Goal: Information Seeking & Learning: Compare options

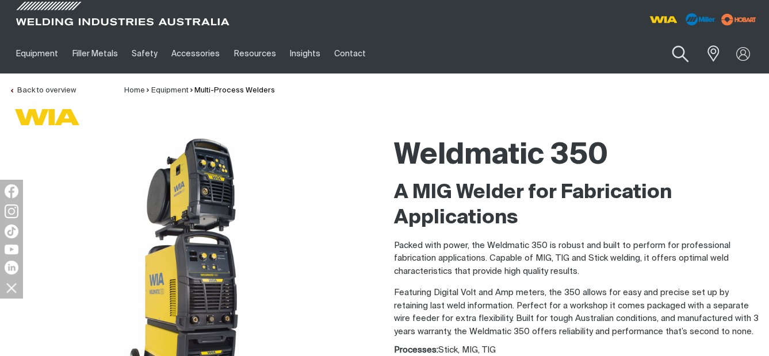
click at [674, 58] on button "Search products" at bounding box center [680, 54] width 47 height 33
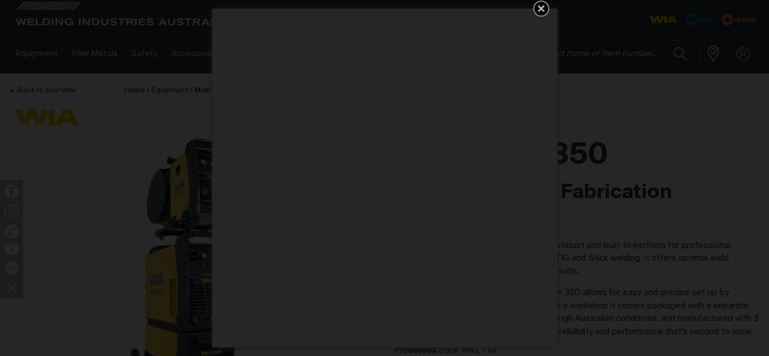
click at [543, 5] on icon "Get 5 WIA Welding Guides Free!" at bounding box center [541, 9] width 14 height 14
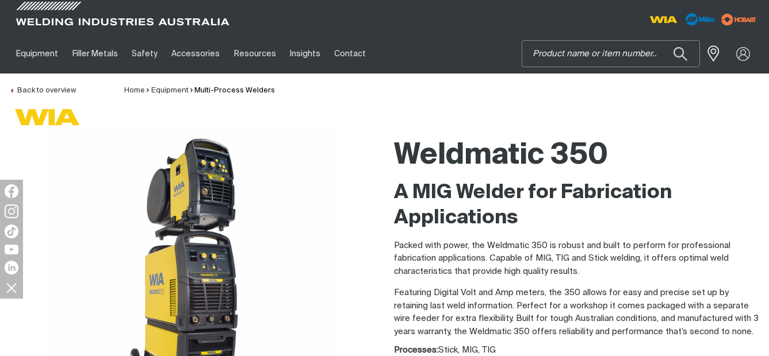
click at [601, 51] on input "Search" at bounding box center [610, 54] width 177 height 26
type input "w"
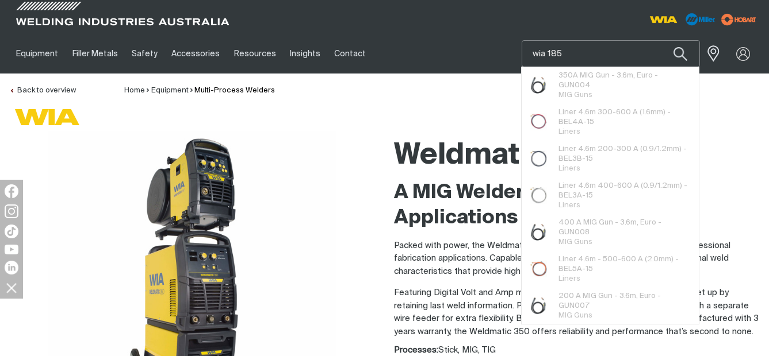
type input "wia 185"
click at [660, 40] on button "Search products" at bounding box center [679, 53] width 39 height 27
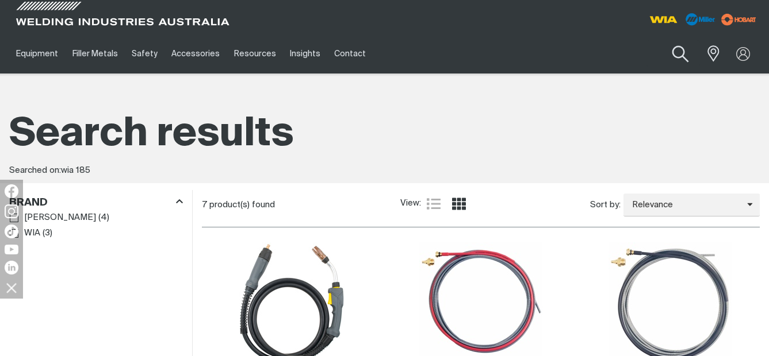
click at [671, 51] on button "Search products" at bounding box center [680, 54] width 47 height 33
drag, startPoint x: 652, startPoint y: 49, endPoint x: 364, endPoint y: 83, distance: 289.5
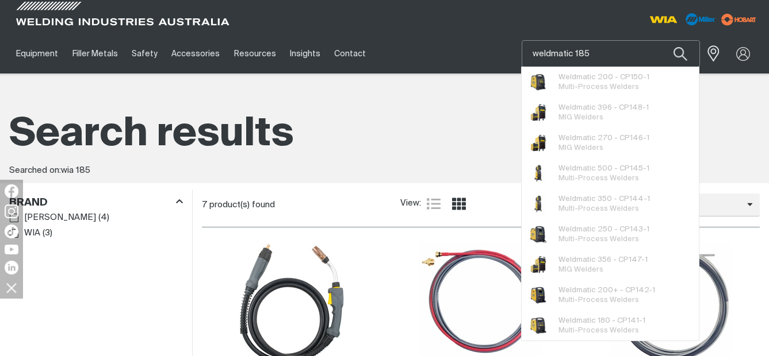
type input "weldmatic 185"
click at [660, 40] on button "Search products" at bounding box center [679, 53] width 39 height 27
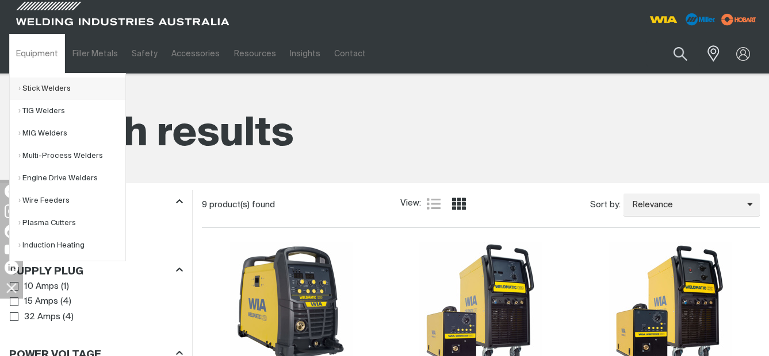
click at [36, 89] on link "Stick Welders" at bounding box center [71, 89] width 107 height 22
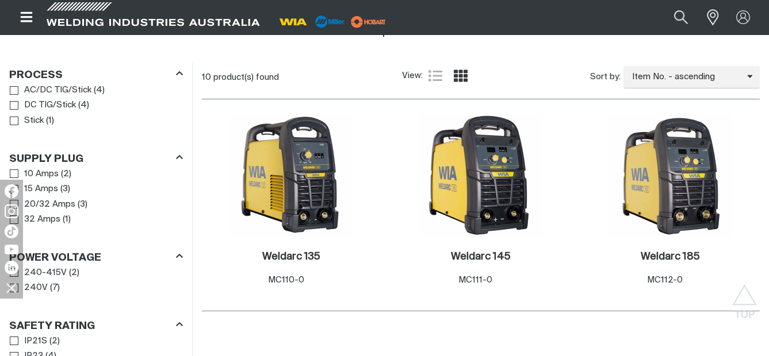
scroll to position [575, 0]
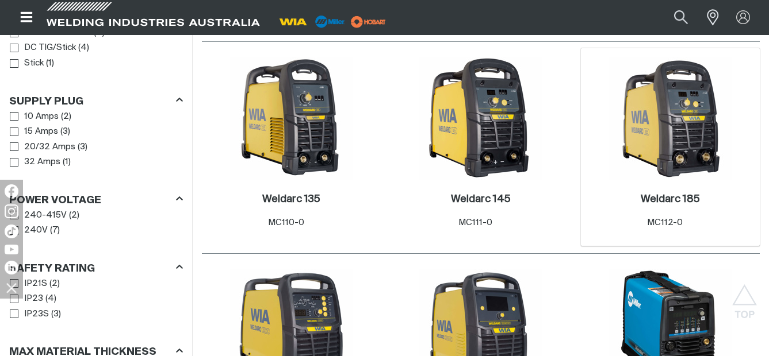
click at [628, 128] on img at bounding box center [669, 118] width 123 height 123
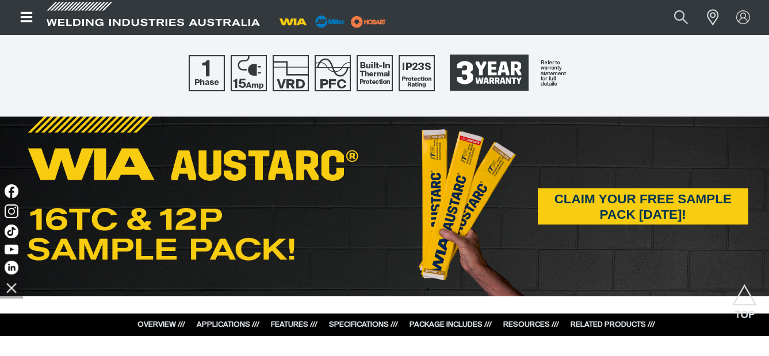
scroll to position [690, 0]
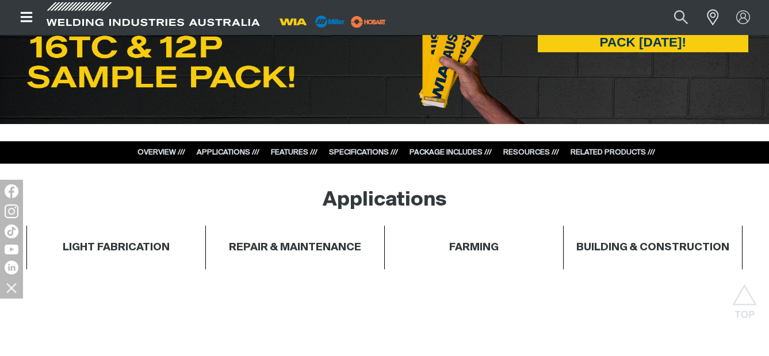
click at [343, 151] on link "SPECIFICATIONS ///" at bounding box center [363, 152] width 69 height 7
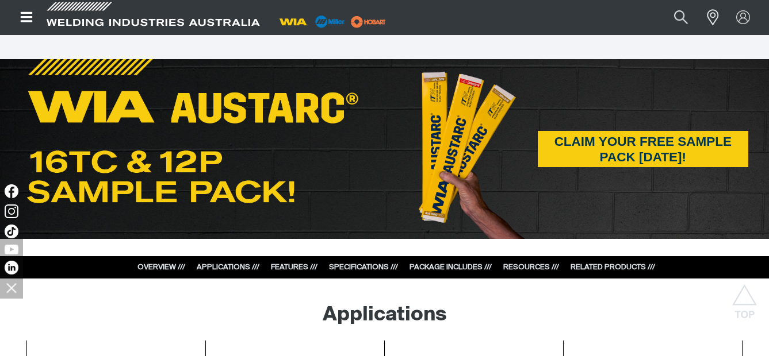
scroll to position [632, 0]
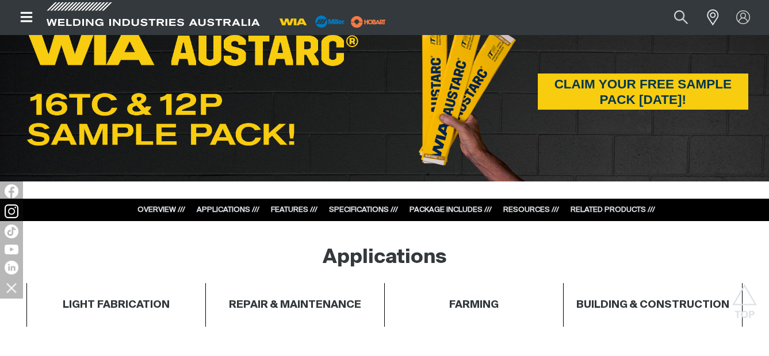
click at [460, 212] on link "PACKAGE INCLUDES ///" at bounding box center [450, 209] width 82 height 7
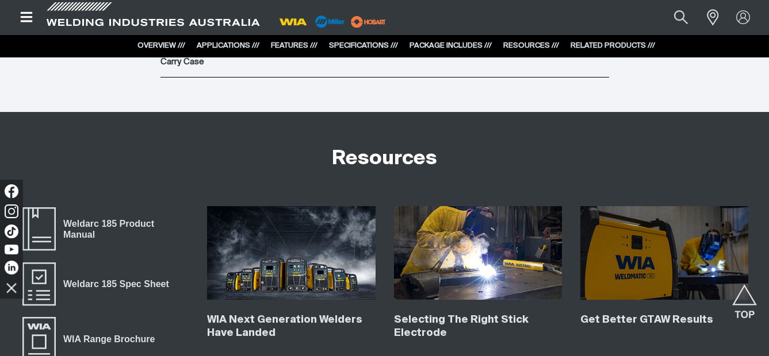
scroll to position [3939, 0]
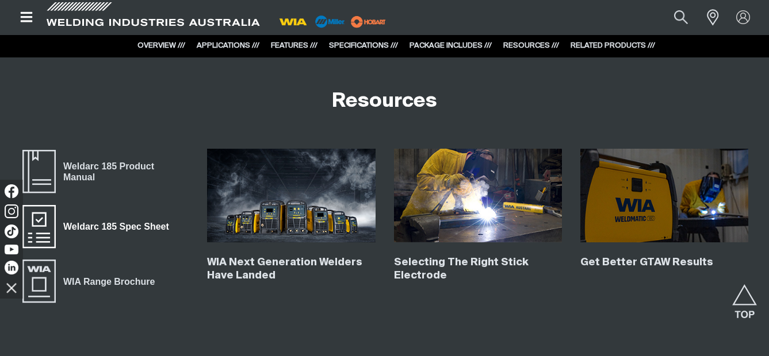
click at [111, 228] on span "Weldarc 185 Spec Sheet" at bounding box center [116, 227] width 120 height 15
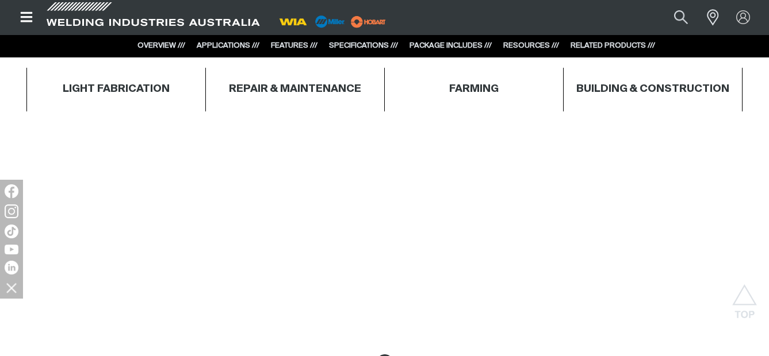
scroll to position [432, 0]
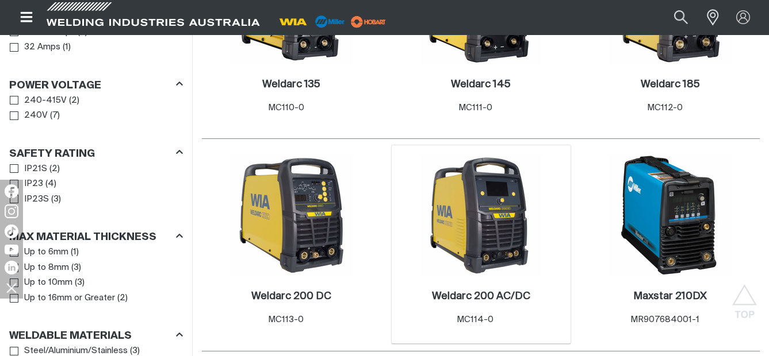
scroll to position [632, 0]
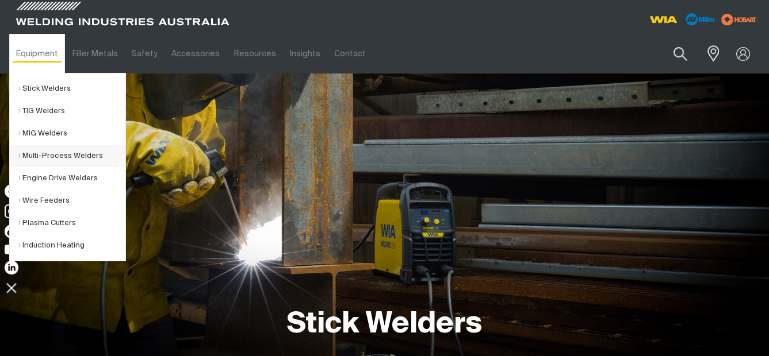
click at [37, 153] on link "Multi-Process Welders" at bounding box center [71, 156] width 107 height 22
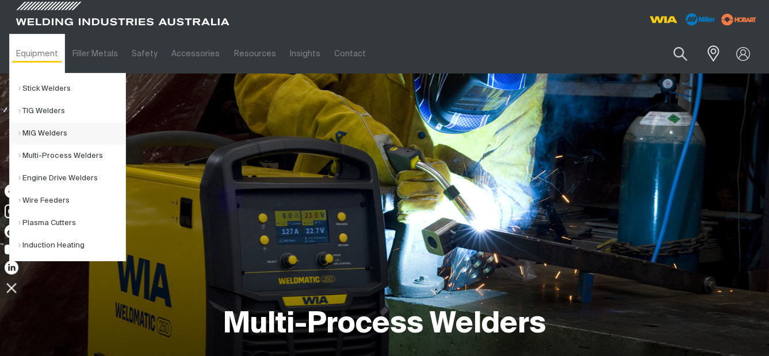
click at [46, 135] on link "MIG Welders" at bounding box center [71, 133] width 107 height 22
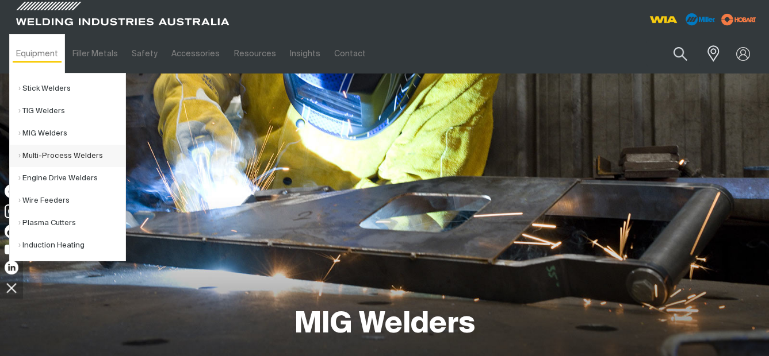
click at [46, 152] on link "Multi-Process Welders" at bounding box center [71, 156] width 107 height 22
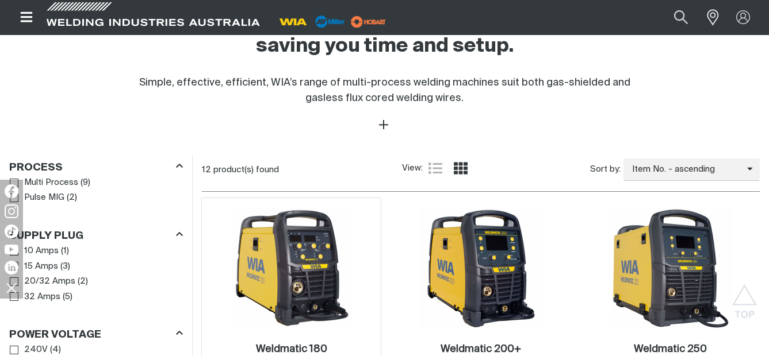
scroll to position [575, 0]
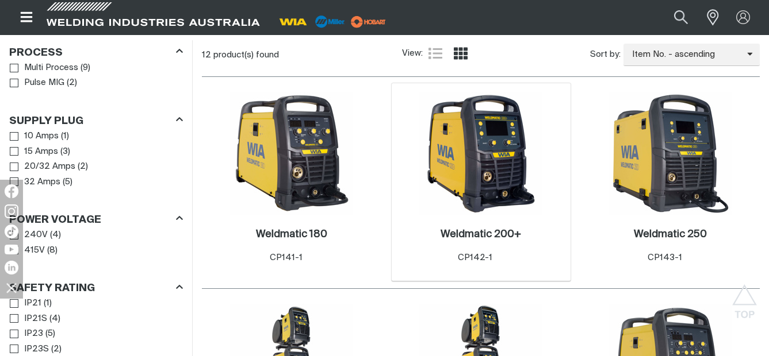
click at [502, 168] on img at bounding box center [480, 153] width 123 height 123
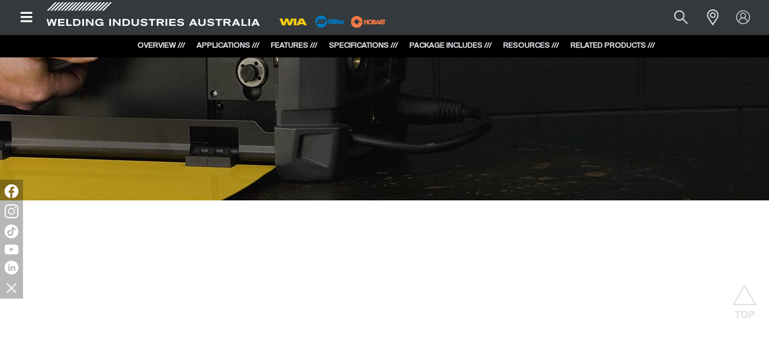
scroll to position [3276, 0]
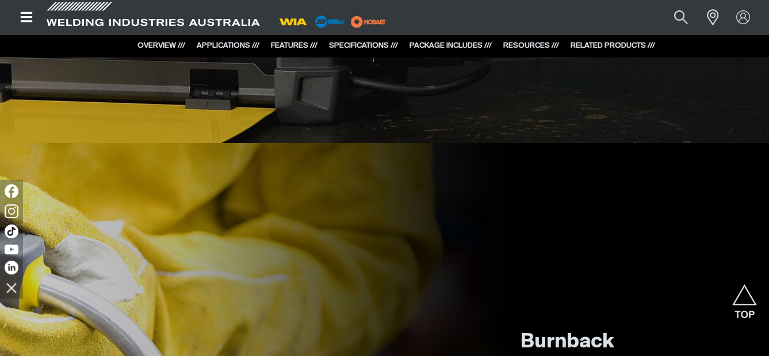
click at [445, 45] on link "PACKAGE INCLUDES ///" at bounding box center [450, 45] width 82 height 7
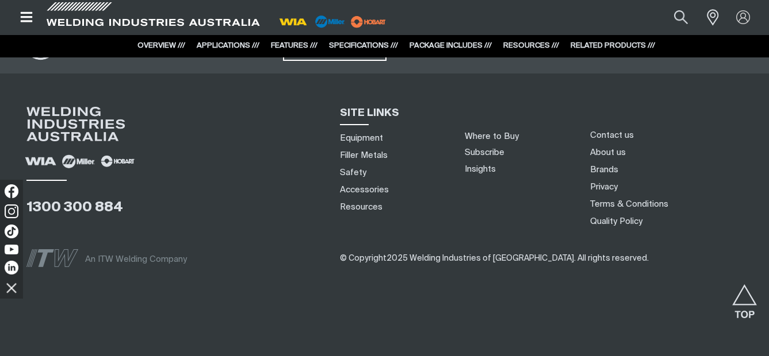
scroll to position [5344, 0]
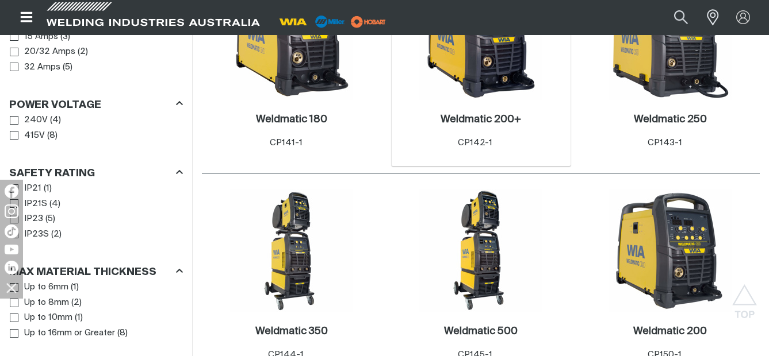
scroll to position [575, 0]
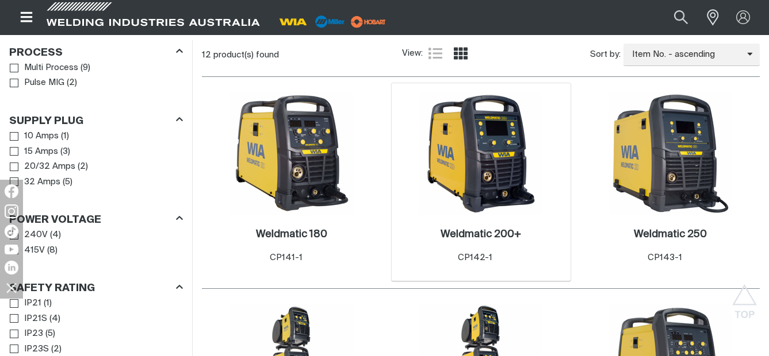
click at [479, 151] on img at bounding box center [480, 153] width 123 height 123
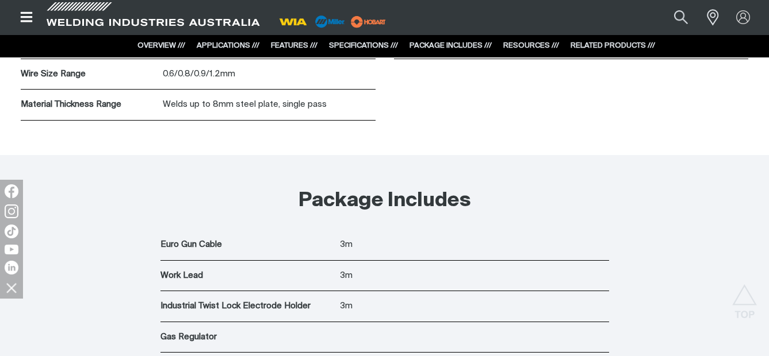
scroll to position [4713, 0]
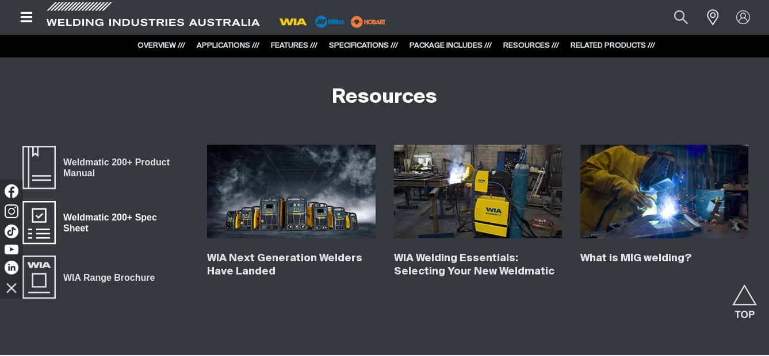
click at [116, 214] on span "Weldmatic 200+ Spec Sheet" at bounding box center [122, 223] width 133 height 26
